Goal: Task Accomplishment & Management: Use online tool/utility

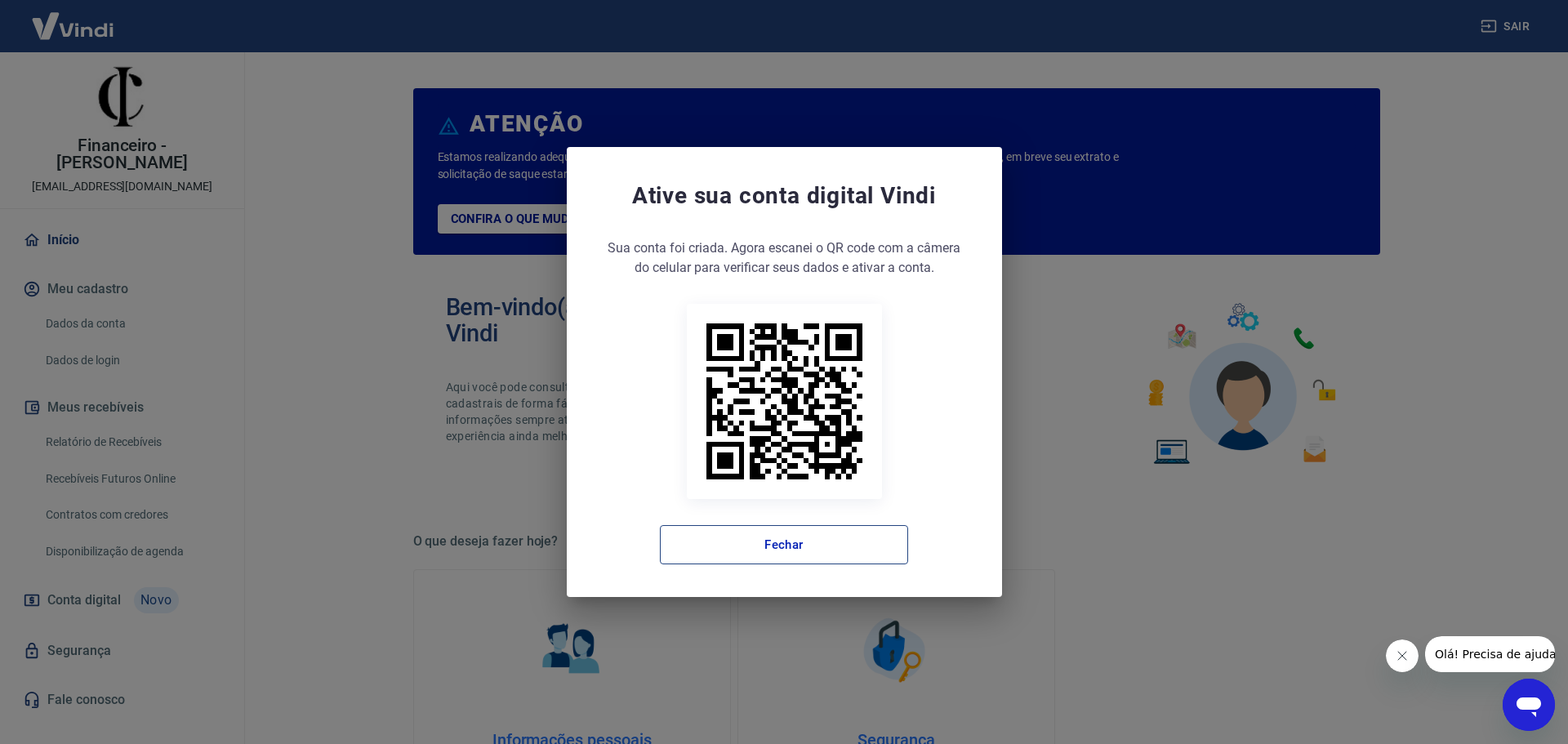
click at [833, 529] on button "Fechar" at bounding box center [784, 544] width 249 height 39
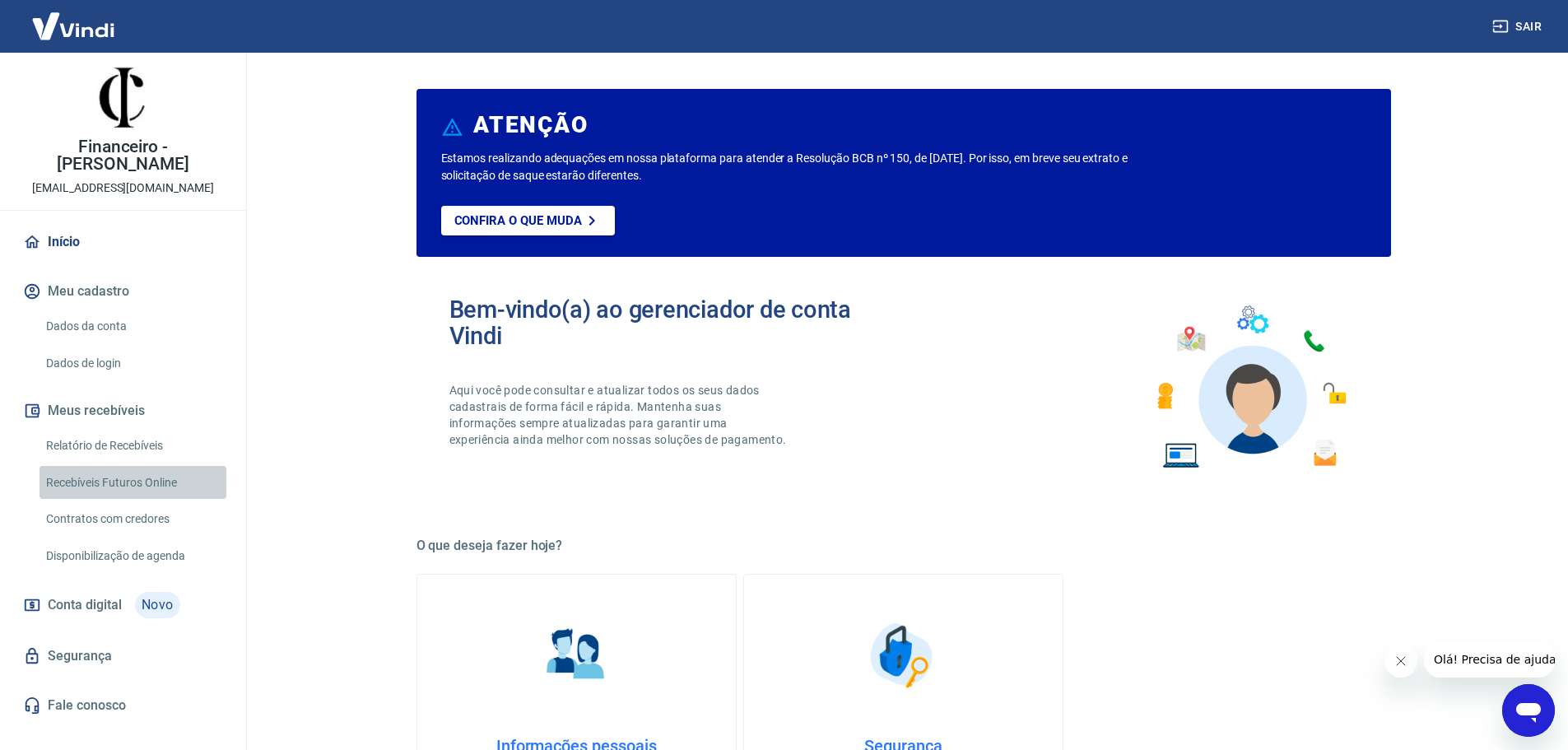
click at [162, 466] on link "Recebíveis Futuros Online" at bounding box center [132, 482] width 187 height 34
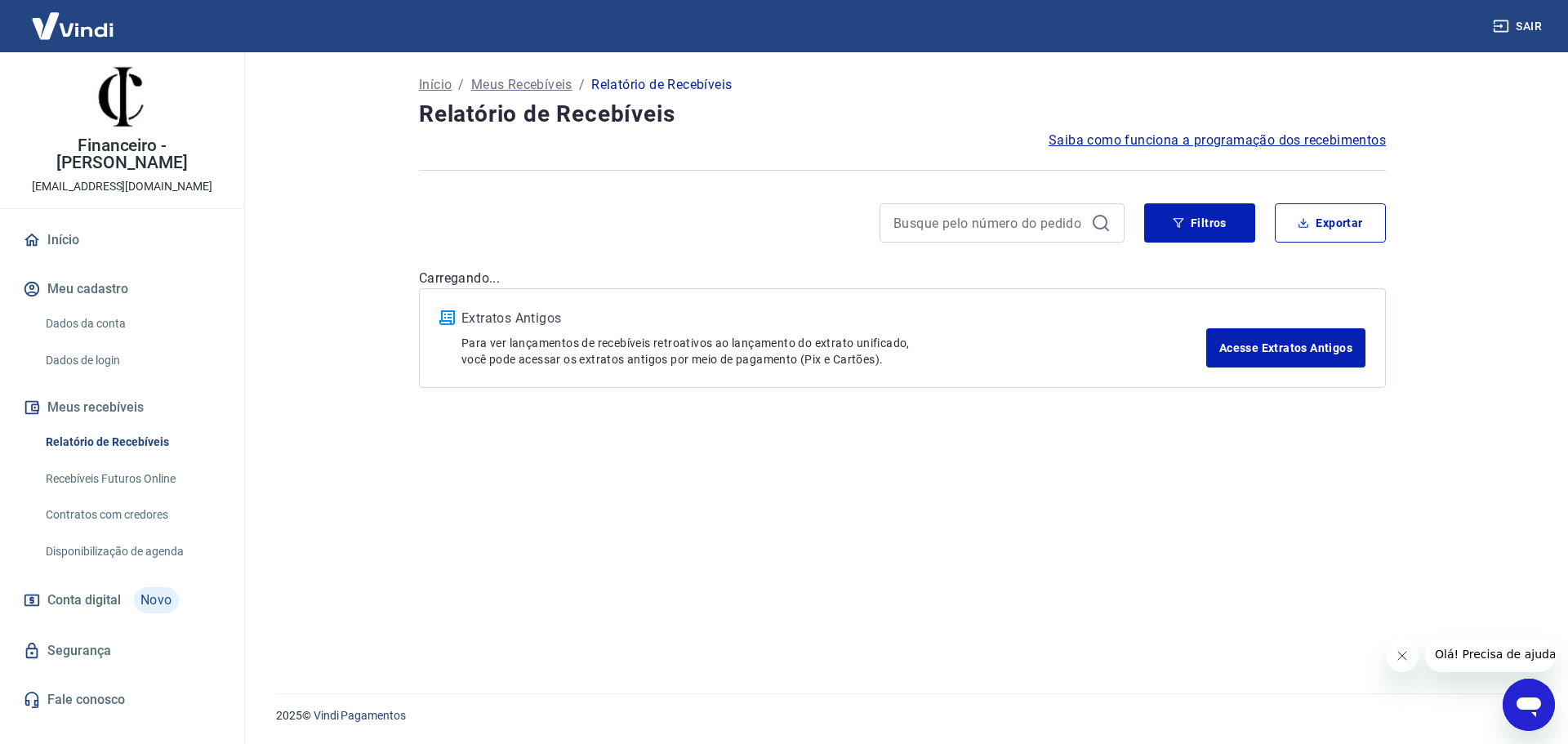
click at [130, 462] on link "Recebíveis Futuros Online" at bounding box center [131, 478] width 185 height 33
